Goal: Navigation & Orientation: Find specific page/section

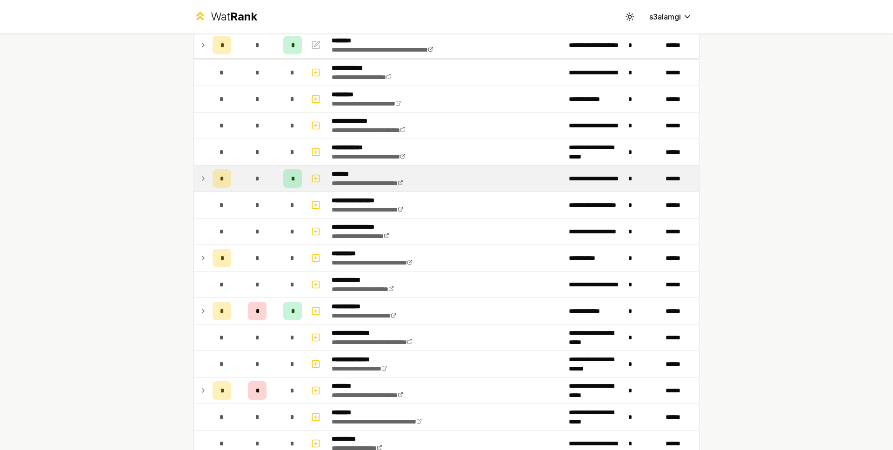
scroll to position [81, 0]
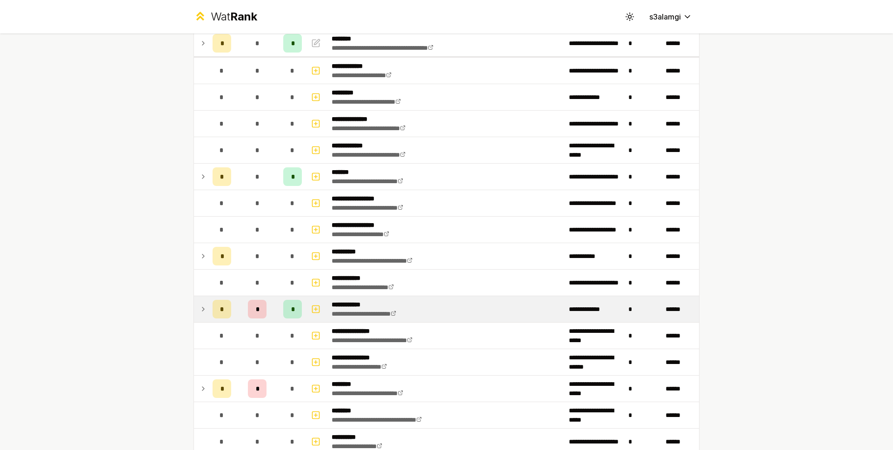
click at [259, 308] on div "*" at bounding box center [257, 309] width 19 height 19
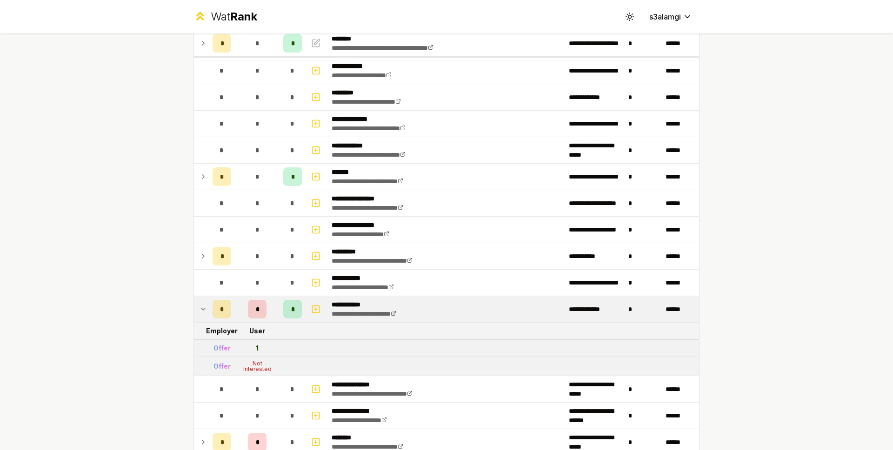
click at [259, 308] on div "*" at bounding box center [257, 309] width 19 height 19
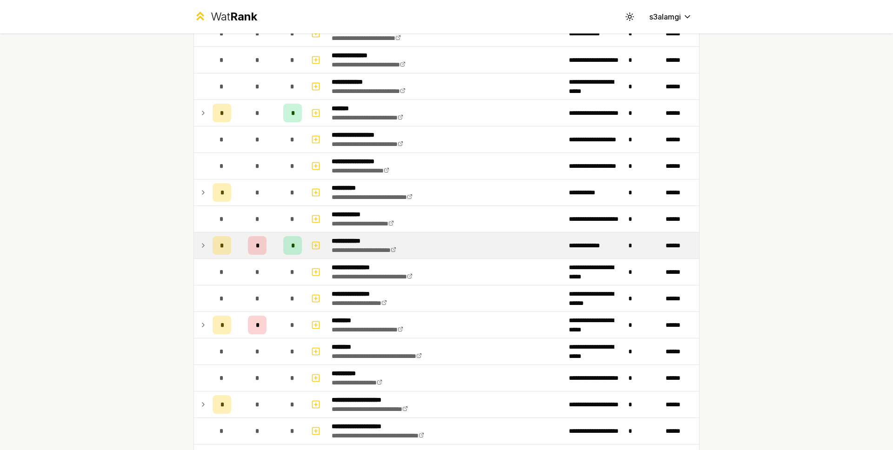
scroll to position [154, 0]
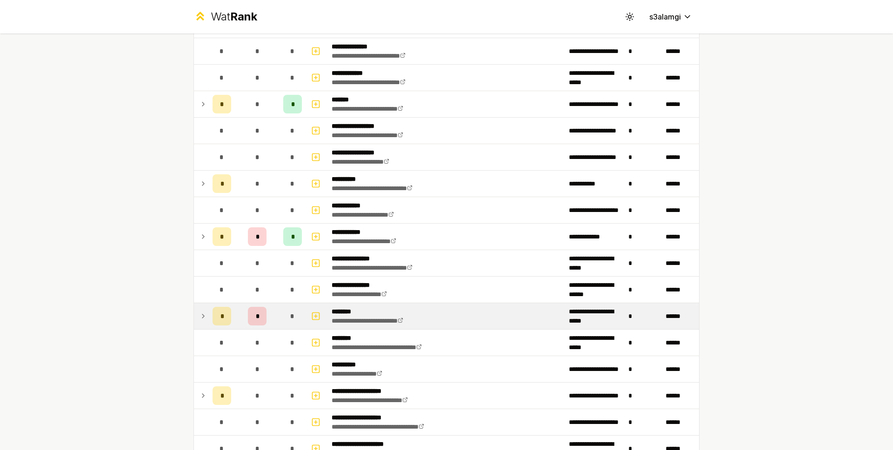
click at [259, 310] on div "*" at bounding box center [257, 316] width 19 height 19
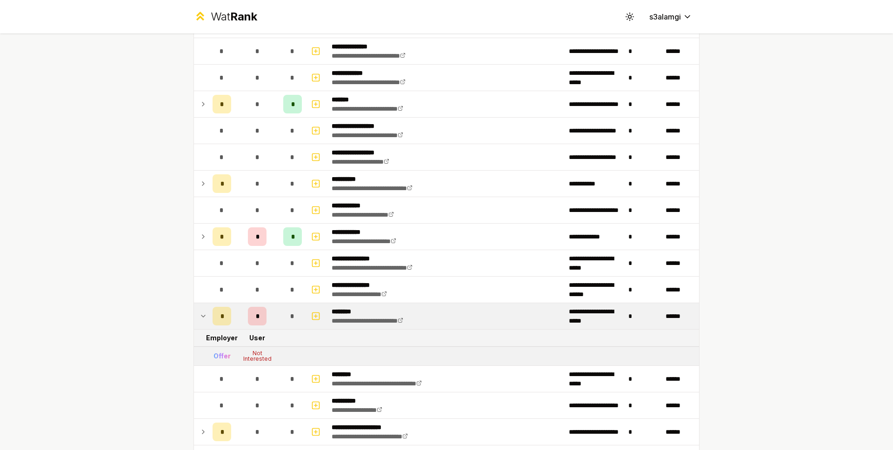
click at [259, 310] on div "*" at bounding box center [257, 316] width 19 height 19
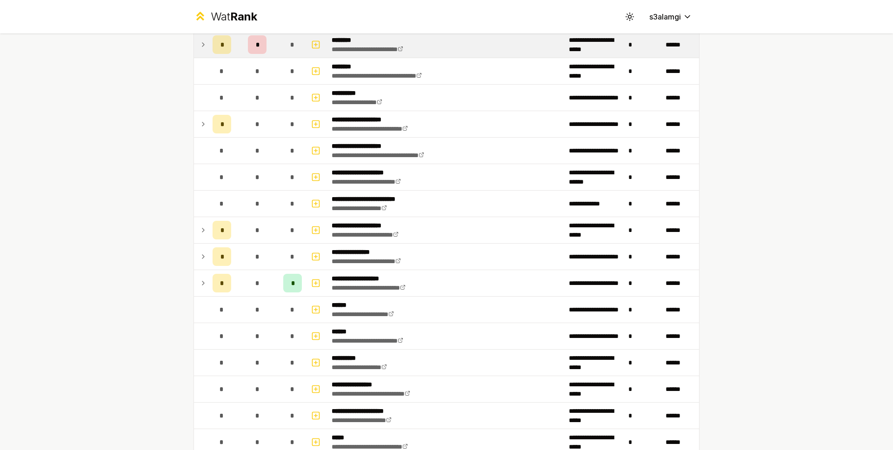
scroll to position [436, 0]
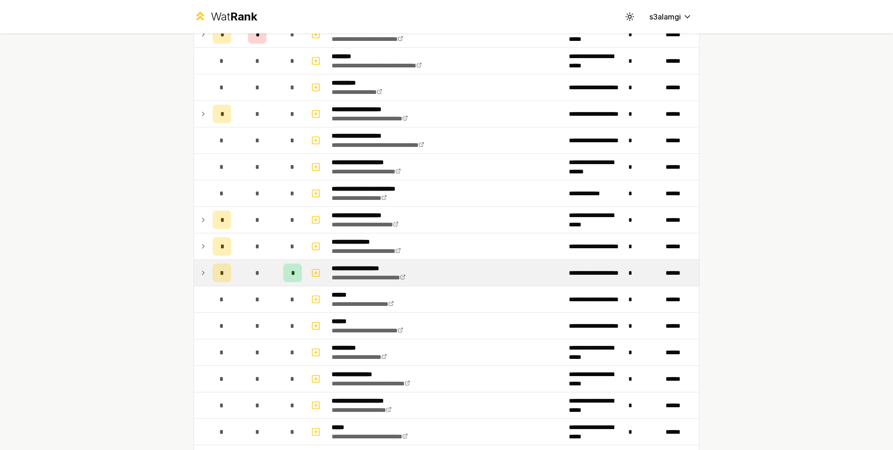
click at [273, 279] on td "*" at bounding box center [257, 273] width 45 height 26
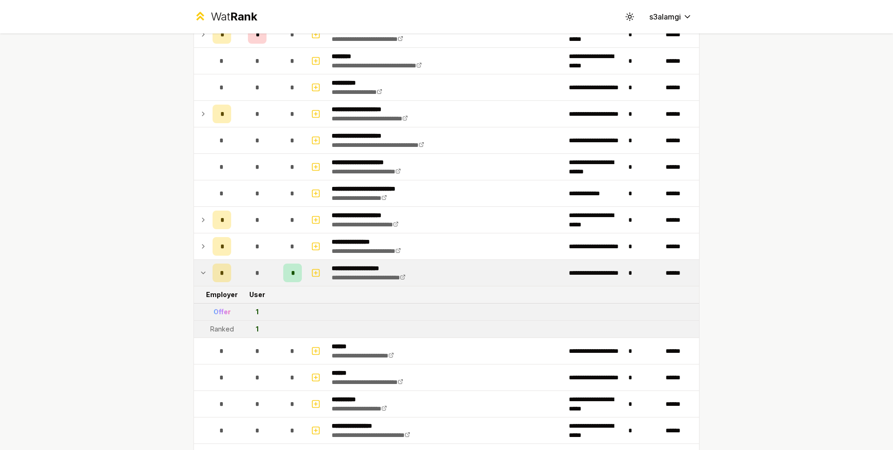
click at [273, 279] on td "*" at bounding box center [257, 273] width 45 height 26
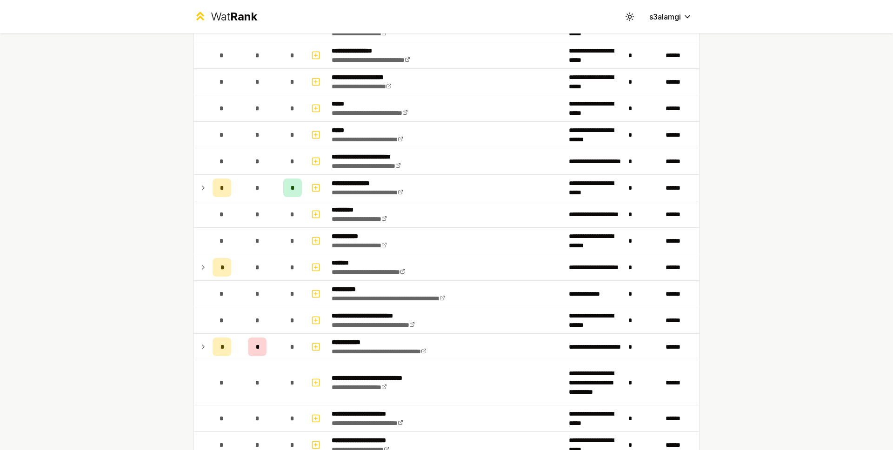
scroll to position [0, 0]
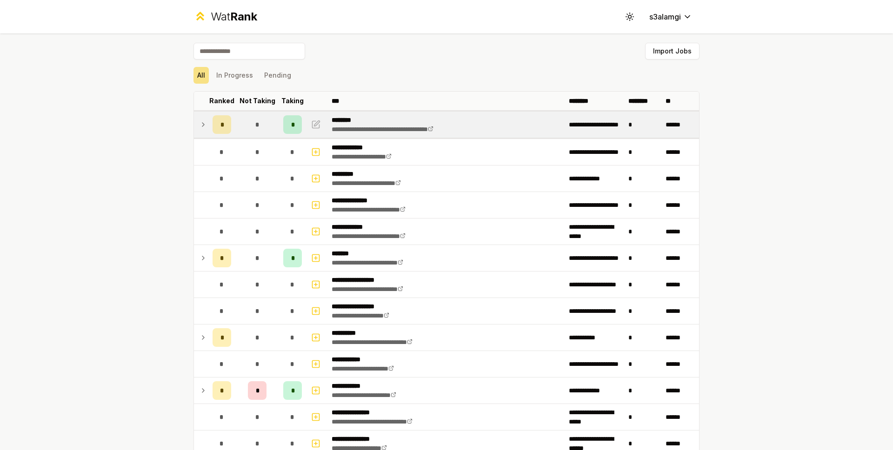
click at [260, 127] on div "*" at bounding box center [257, 124] width 19 height 19
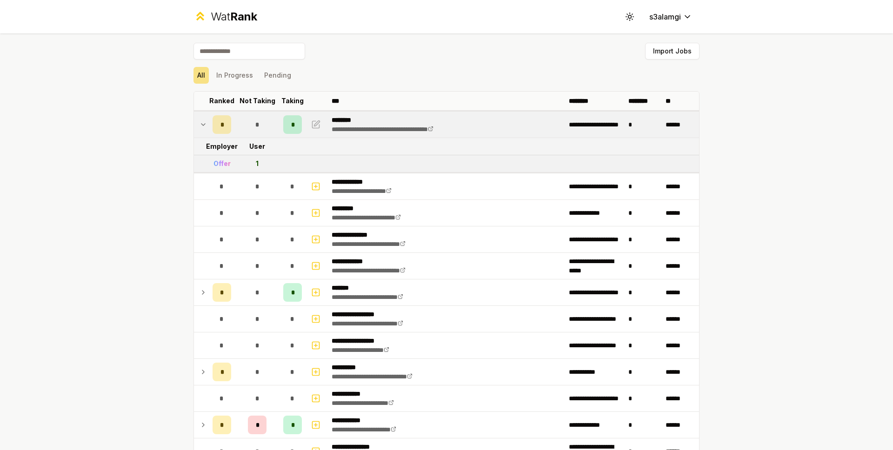
click at [253, 129] on div "*" at bounding box center [257, 124] width 19 height 19
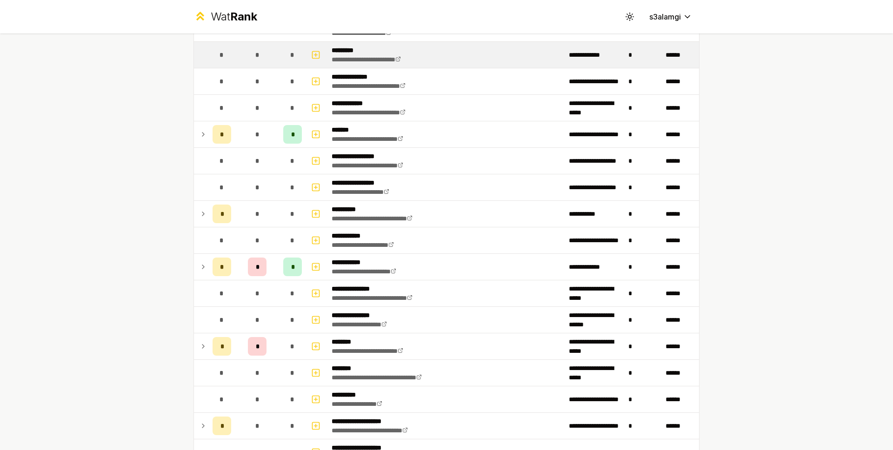
scroll to position [1232, 0]
